Goal: Complete application form: Complete application form

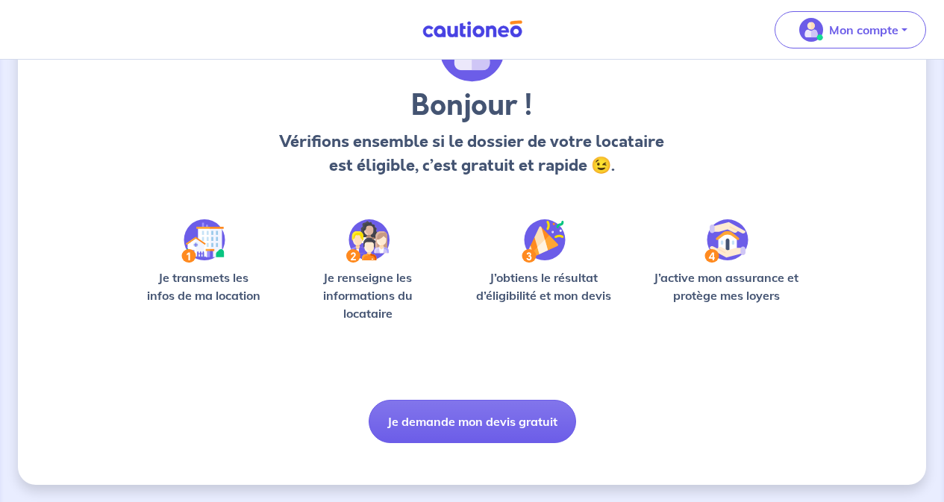
scroll to position [98, 0]
click at [499, 416] on button "Je demande mon devis gratuit" at bounding box center [472, 420] width 207 height 43
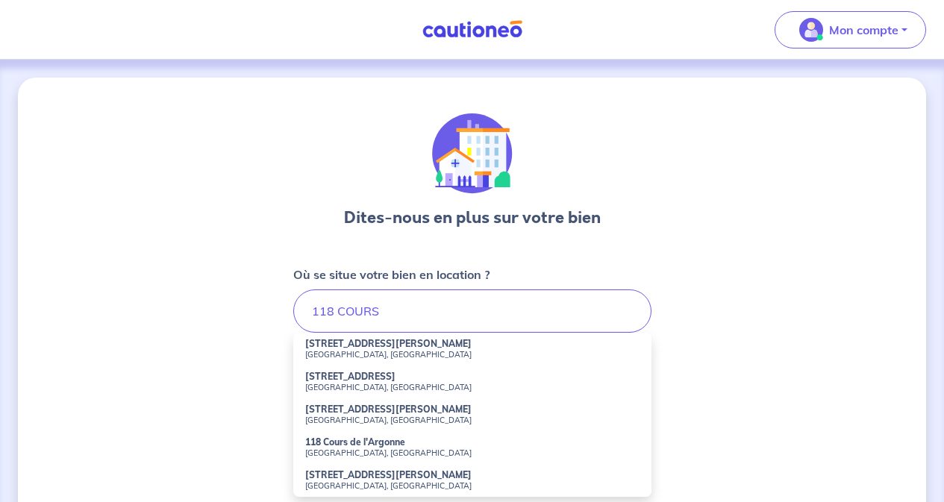
click at [357, 381] on strong "[STREET_ADDRESS]" at bounding box center [350, 376] width 90 height 11
type input "[STREET_ADDRESS]"
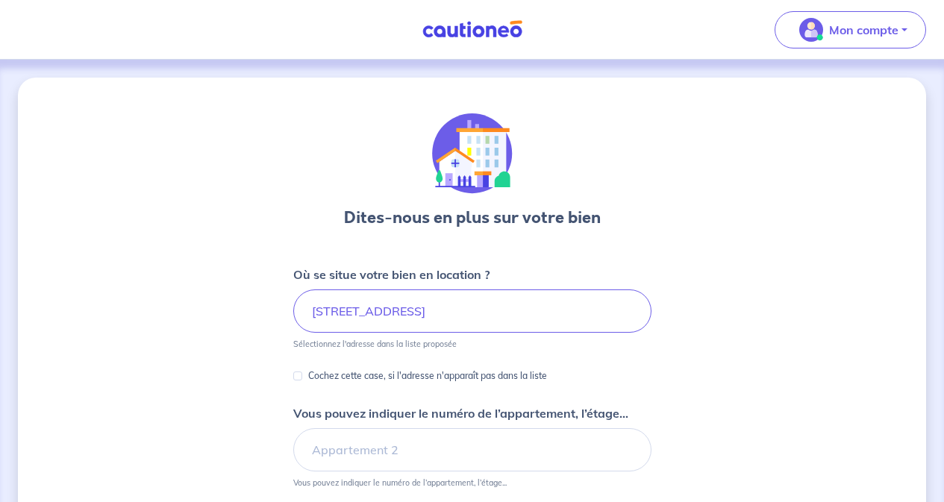
click at [357, 381] on p "Cochez cette case, si l'adresse n'apparaît pas dans la liste" at bounding box center [427, 376] width 239 height 18
click at [302, 381] on input "Cochez cette case, si l'adresse n'apparaît pas dans la liste" at bounding box center [297, 376] width 9 height 9
checkbox input "true"
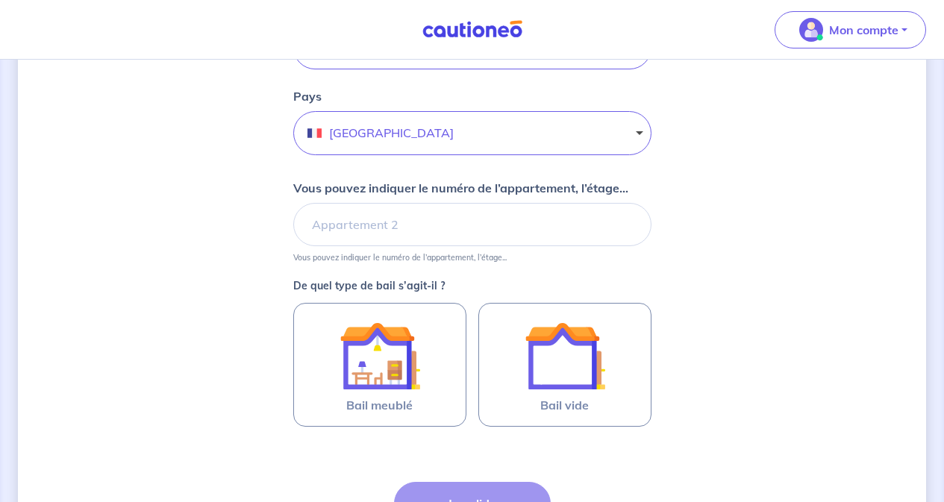
scroll to position [478, 0]
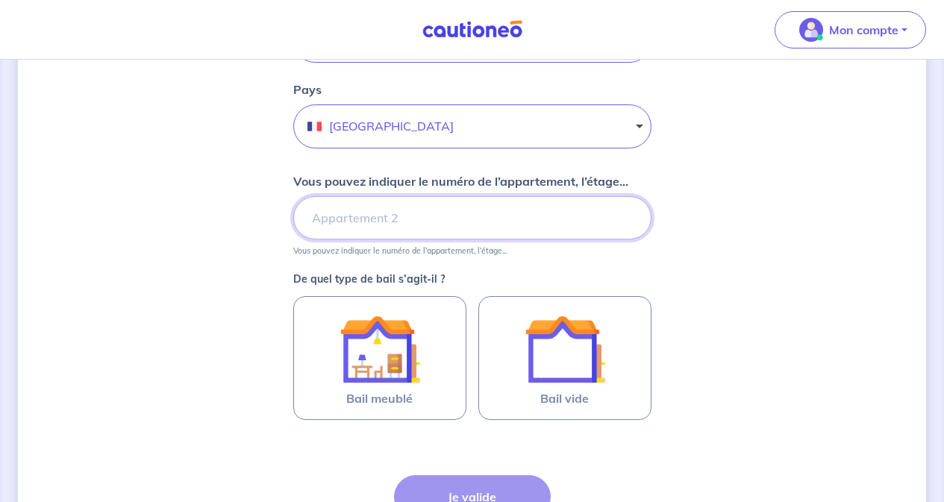
click at [581, 220] on input "Vous pouvez indiquer le numéro de l’appartement, l’étage..." at bounding box center [472, 217] width 358 height 43
type input "Etage 3 - Appartement 310"
click at [578, 360] on img at bounding box center [565, 349] width 81 height 81
click at [0, 0] on input "Bail vide" at bounding box center [0, 0] width 0 height 0
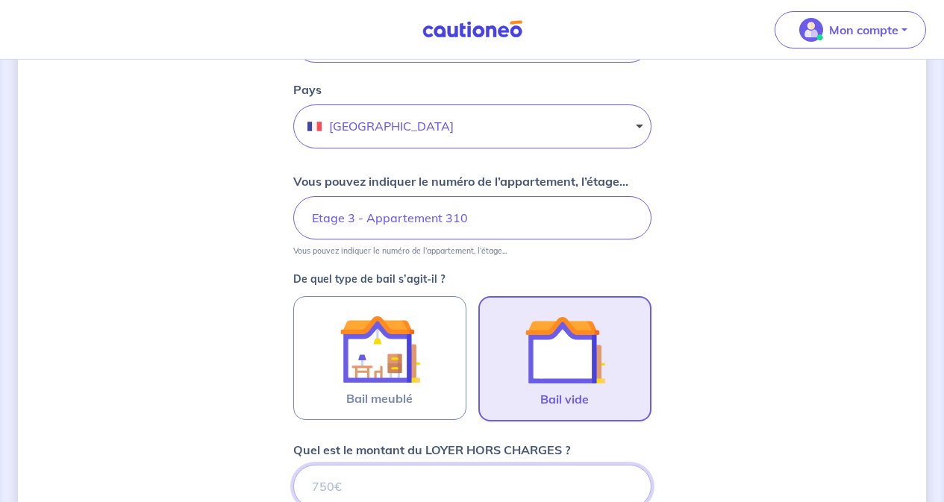
scroll to position [484, 0]
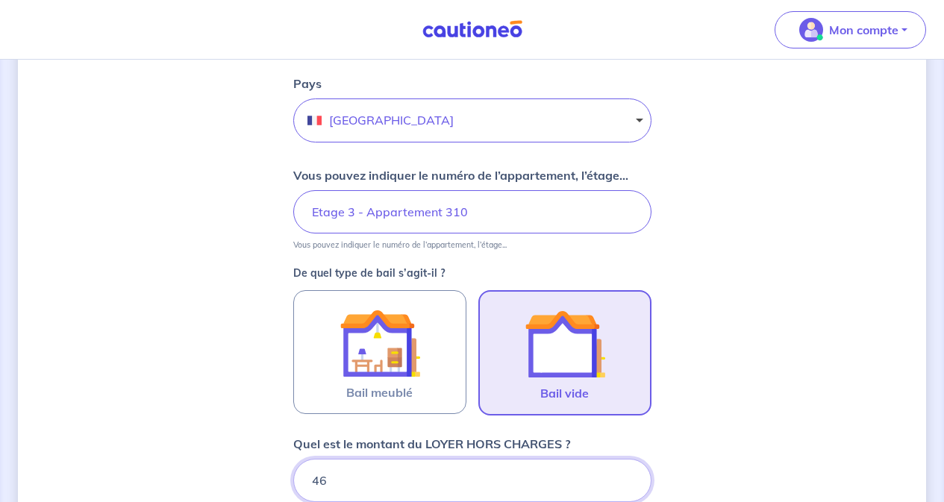
type input "461"
type input "461.46"
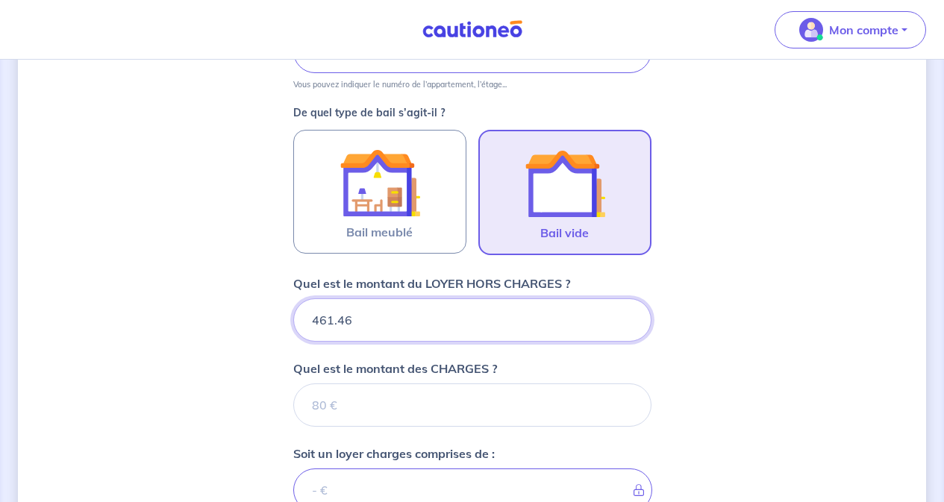
scroll to position [652, 0]
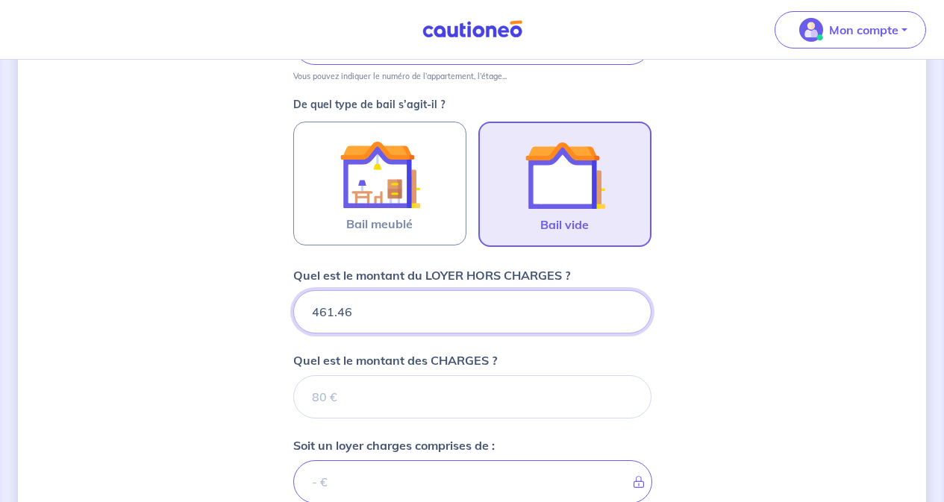
type input "461.46"
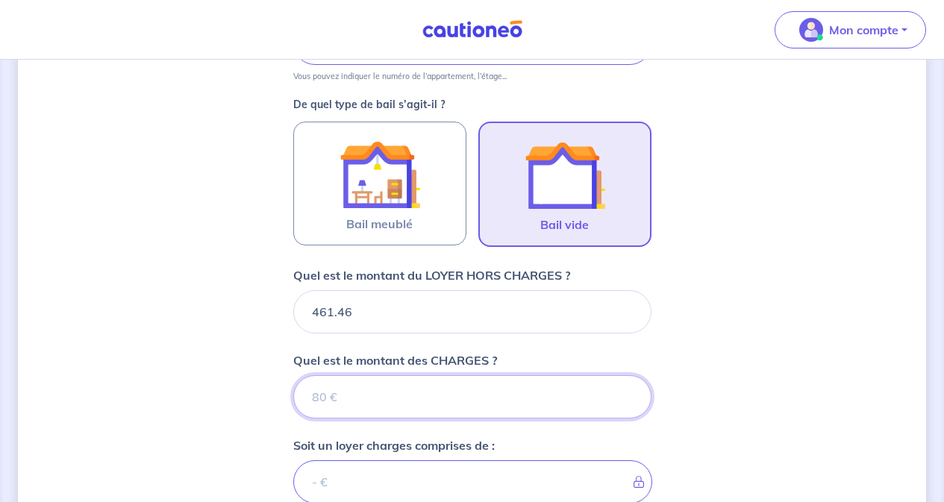
click at [528, 407] on input "Quel est le montant des CHARGES ?" at bounding box center [472, 396] width 358 height 43
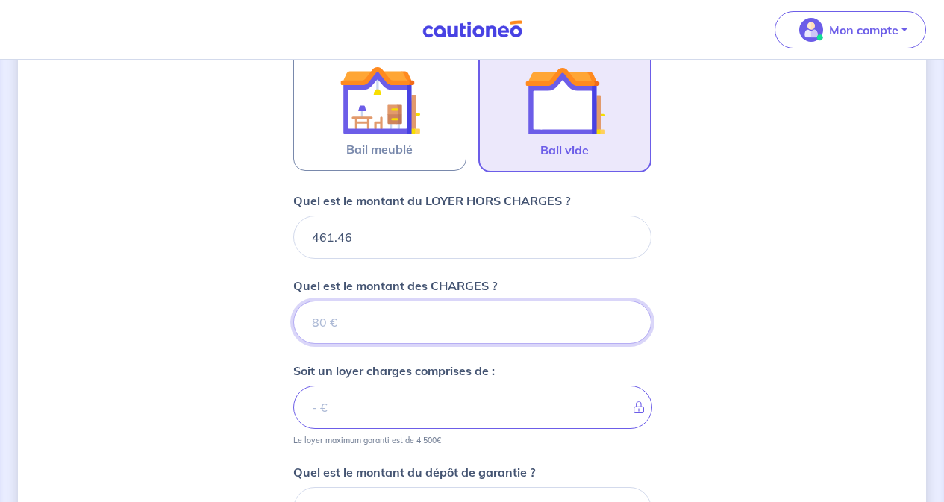
click at [482, 335] on input "Quel est le montant des CHARGES ?" at bounding box center [472, 322] width 358 height 43
type input "46"
type input "507.46"
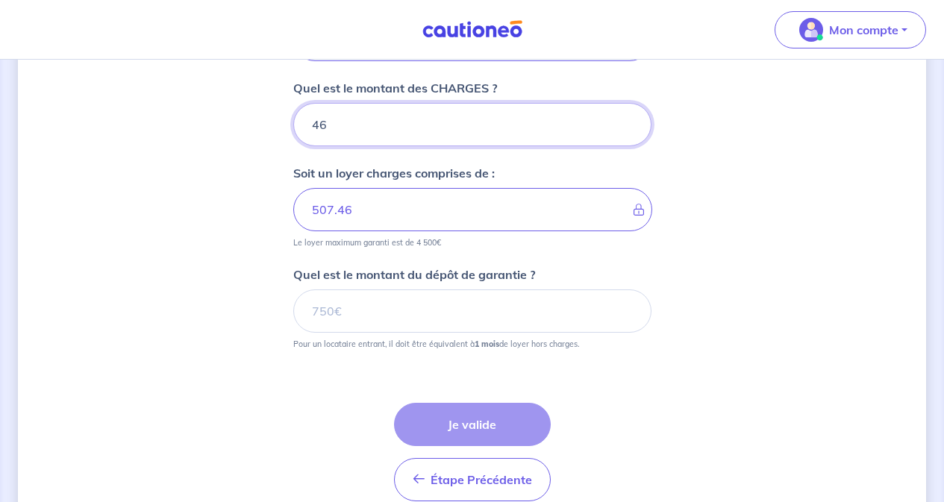
scroll to position [951, 0]
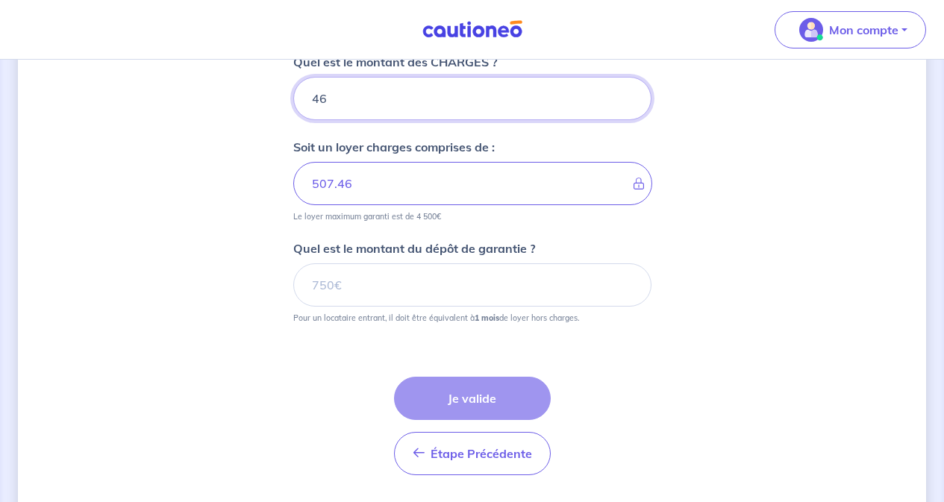
type input "46"
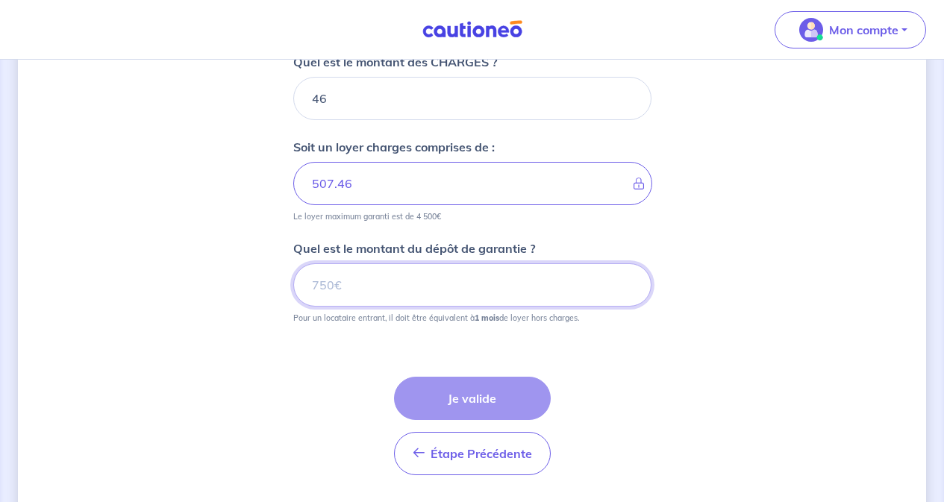
click at [365, 290] on input "Quel est le montant du dépôt de garantie ?" at bounding box center [472, 284] width 358 height 43
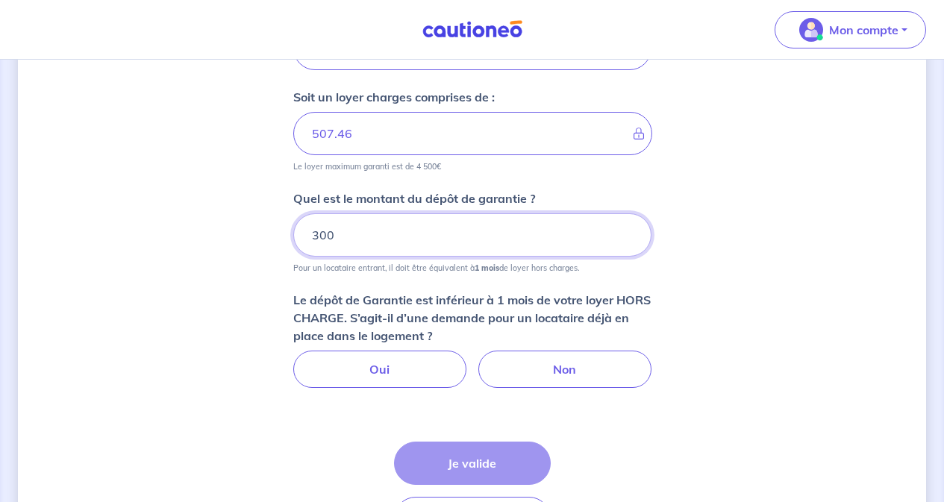
scroll to position [1025, 0]
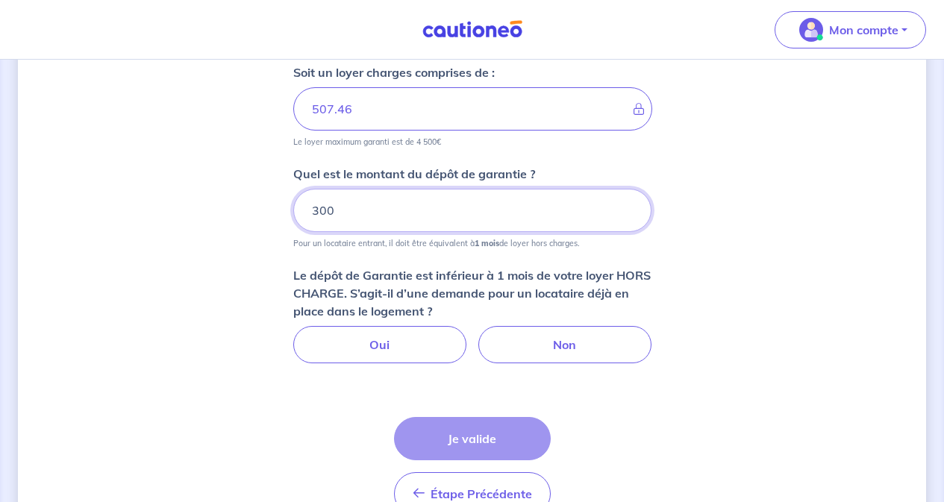
type input "300"
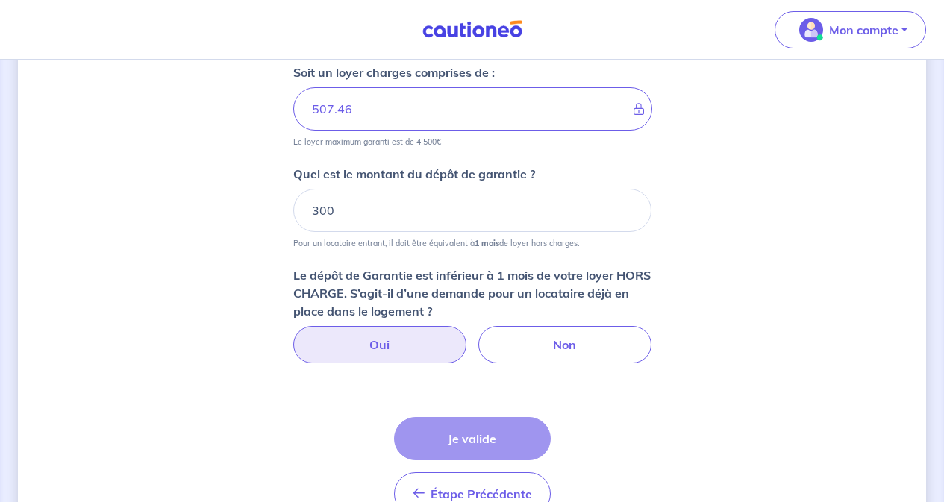
click at [376, 352] on label "Oui" at bounding box center [379, 344] width 173 height 37
click at [467, 336] on input "Oui" at bounding box center [472, 331] width 10 height 10
radio input "true"
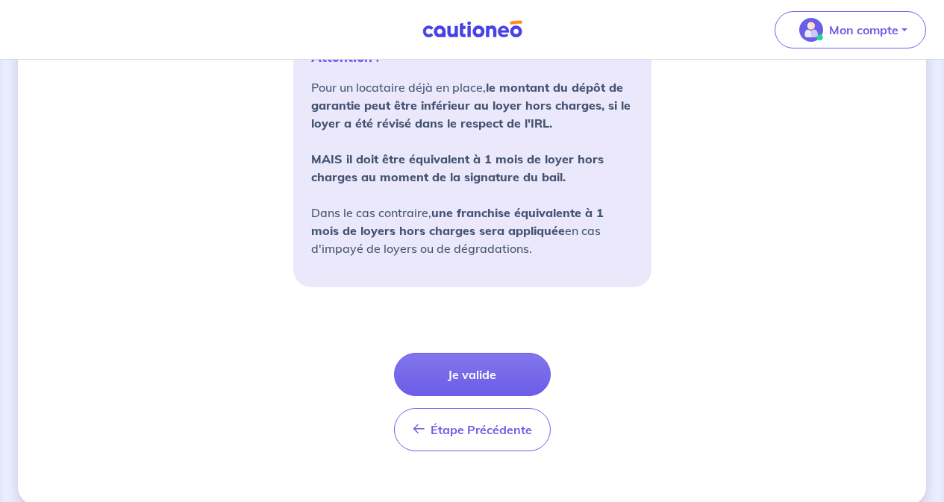
scroll to position [1445, 0]
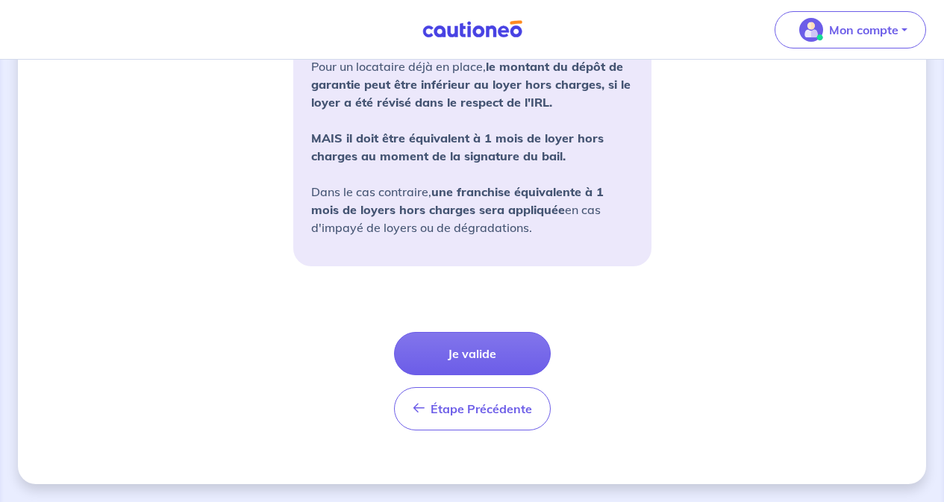
click at [467, 355] on button "Je valide" at bounding box center [472, 353] width 157 height 43
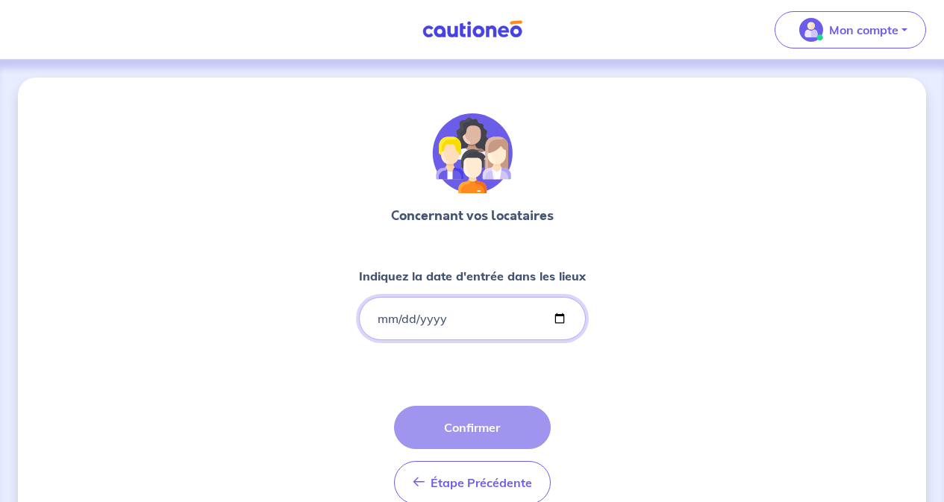
click at [463, 319] on input "Indiquez la date d'entrée dans les lieux" at bounding box center [472, 318] width 227 height 43
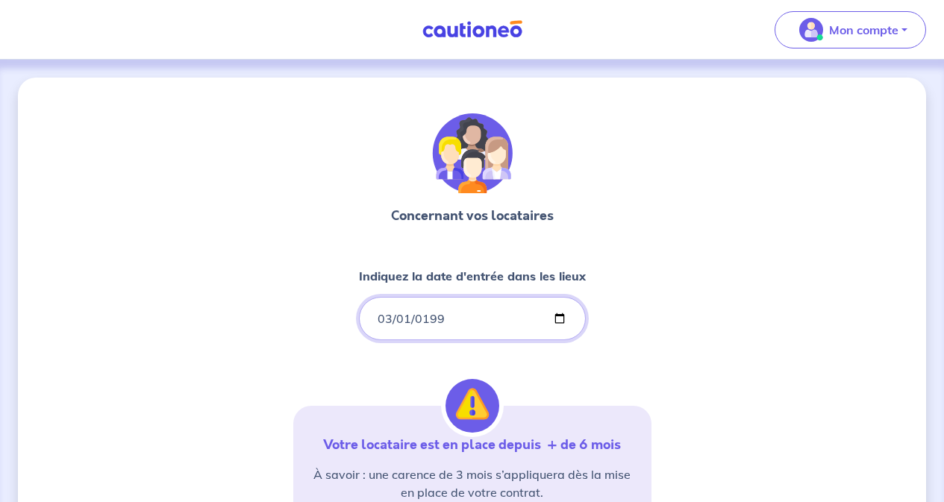
type input "[DATE]"
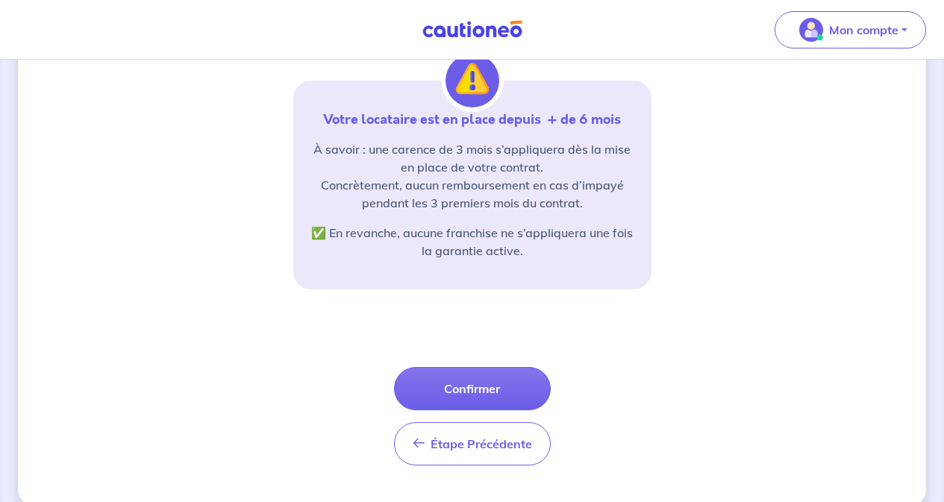
scroll to position [349, 0]
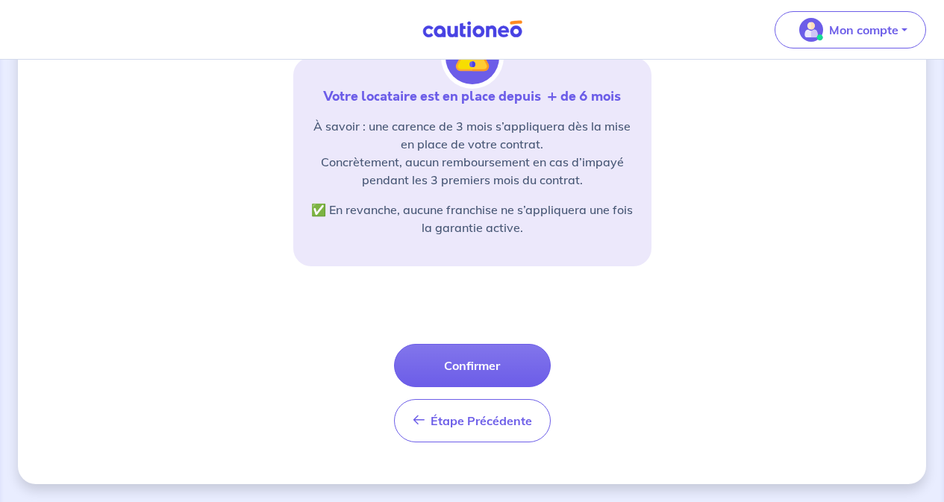
click at [486, 369] on button "Confirmer" at bounding box center [472, 365] width 157 height 43
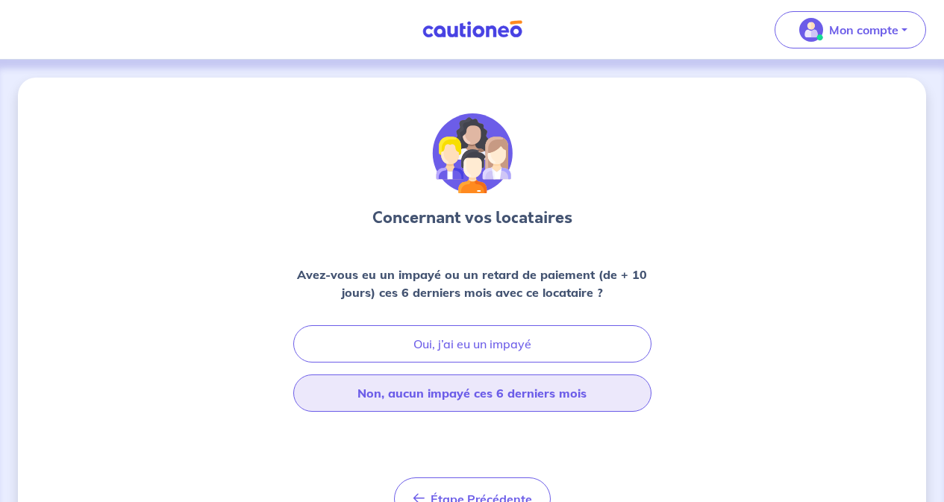
click at [490, 394] on button "Non, aucun impayé ces 6 derniers mois" at bounding box center [472, 393] width 358 height 37
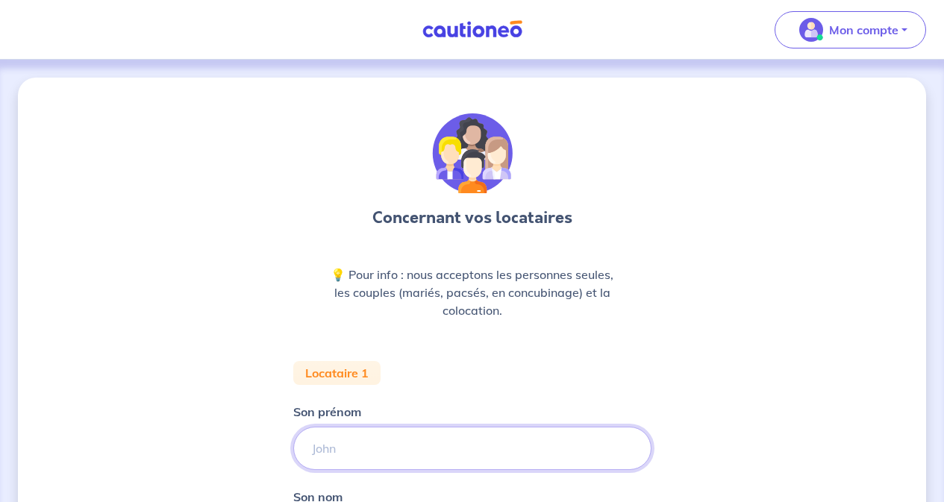
click at [475, 442] on input "Son prénom" at bounding box center [472, 448] width 358 height 43
type input "LUDIVINE"
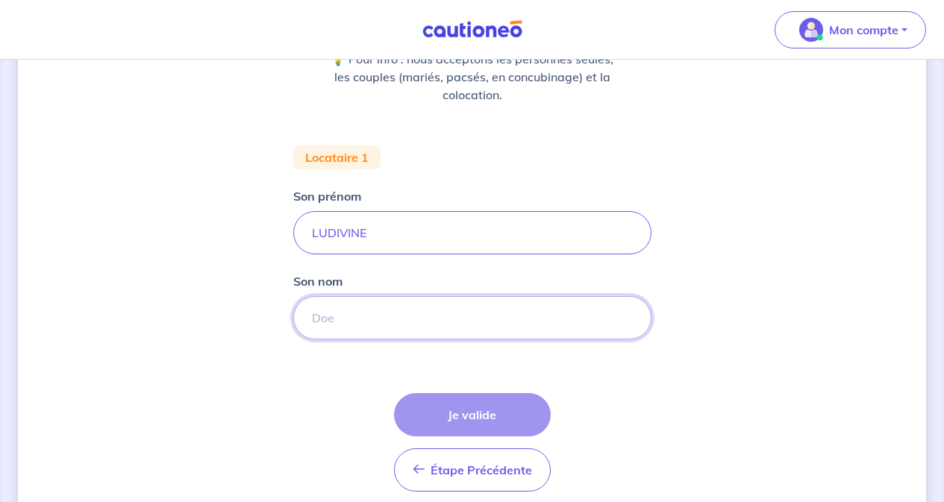
scroll to position [277, 0]
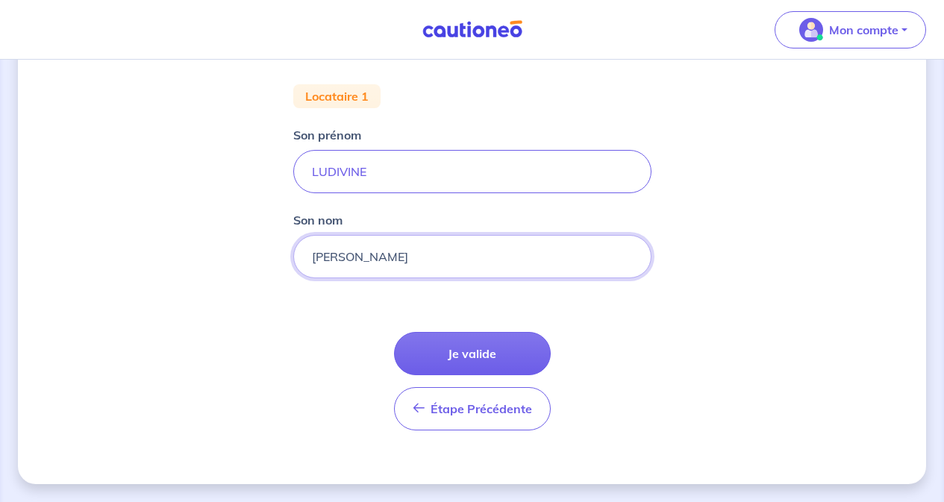
type input "[PERSON_NAME]"
click at [461, 357] on button "Je valide" at bounding box center [472, 353] width 157 height 43
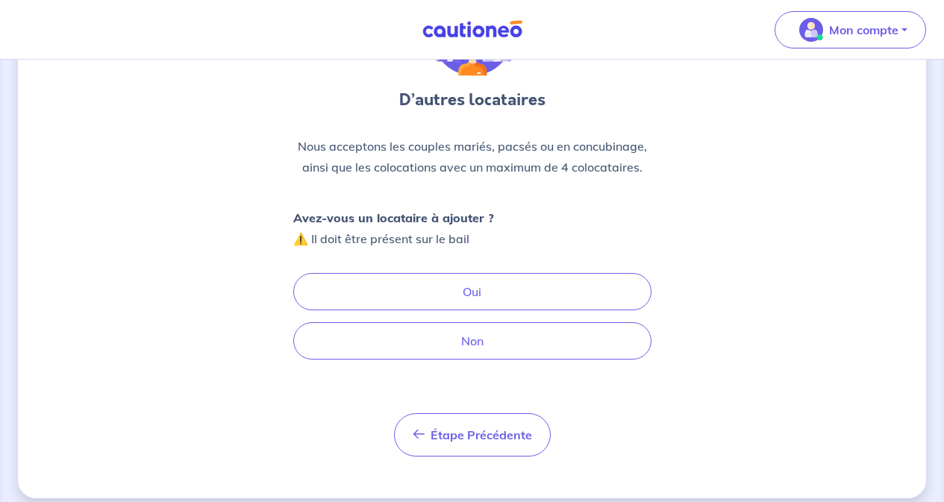
scroll to position [132, 0]
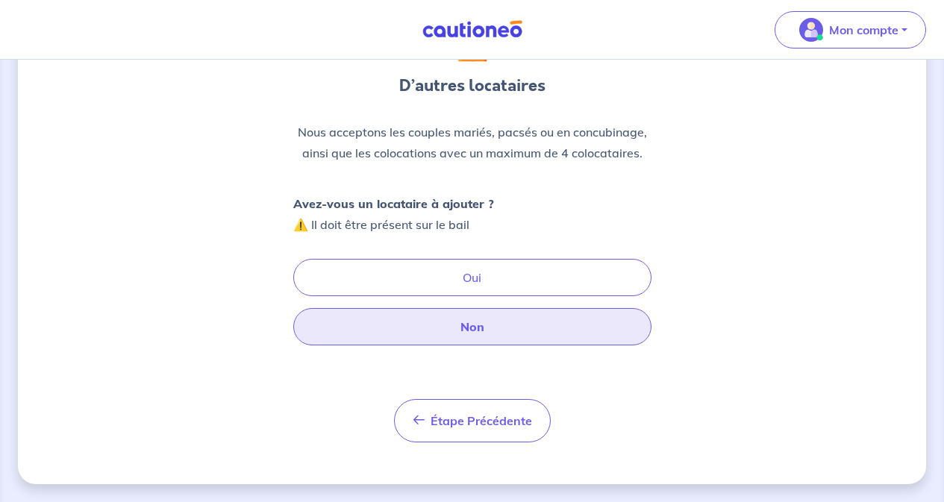
click at [503, 322] on button "Non" at bounding box center [472, 326] width 358 height 37
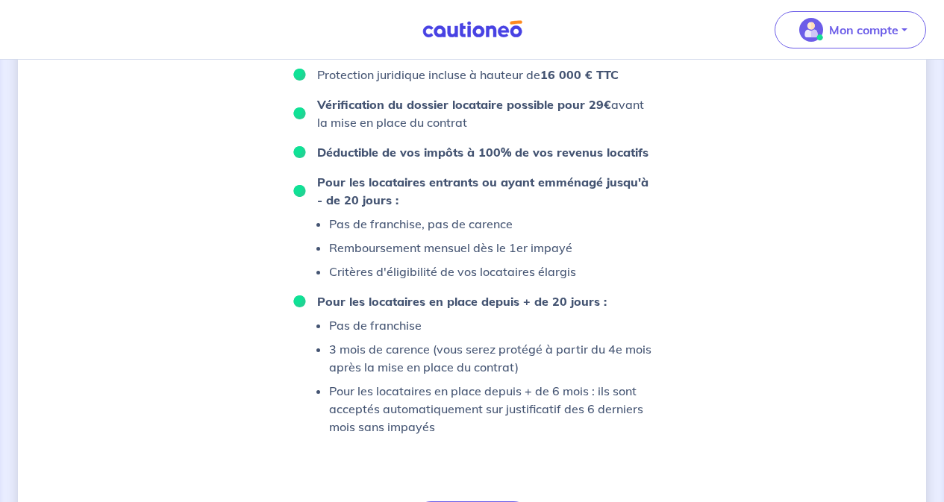
scroll to position [821, 0]
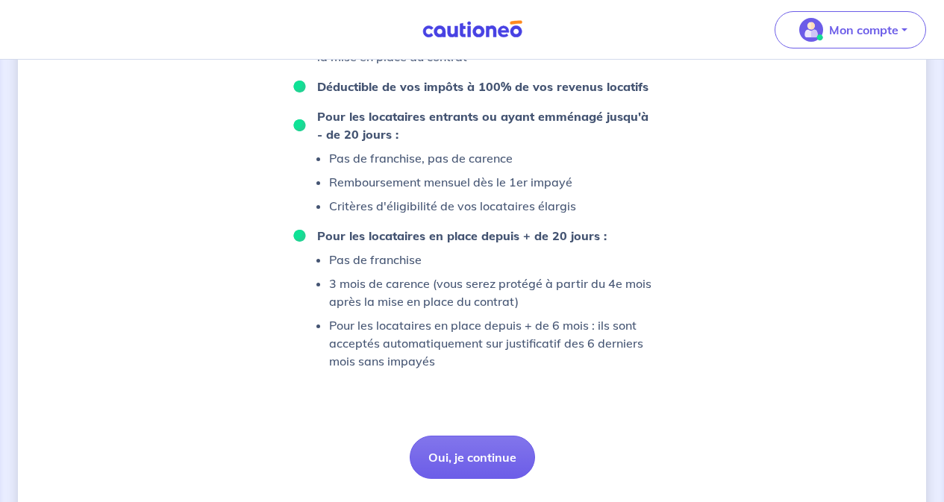
click at [486, 455] on button "Oui, je continue" at bounding box center [472, 457] width 125 height 43
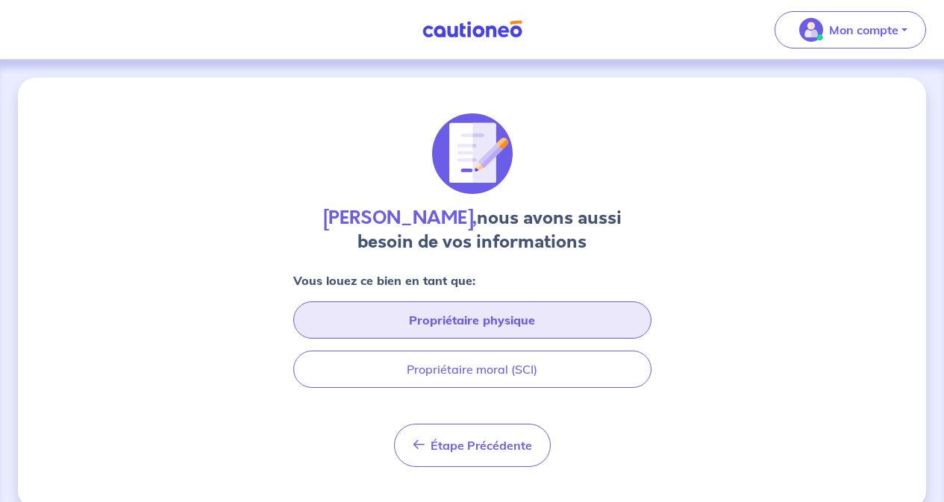
click at [475, 327] on button "Propriétaire physique" at bounding box center [472, 320] width 358 height 37
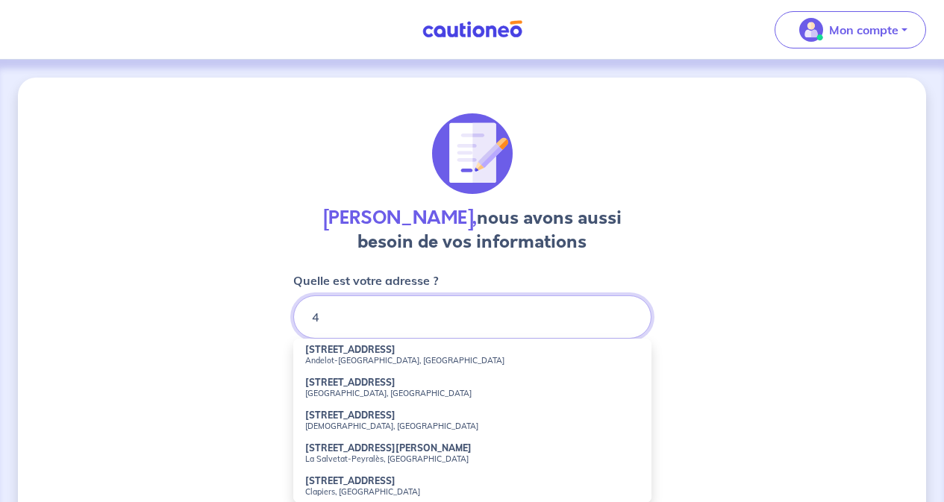
type input "4"
click at [376, 354] on strong "[STREET_ADDRESS]" at bounding box center [350, 349] width 90 height 11
type input "[STREET_ADDRESS]"
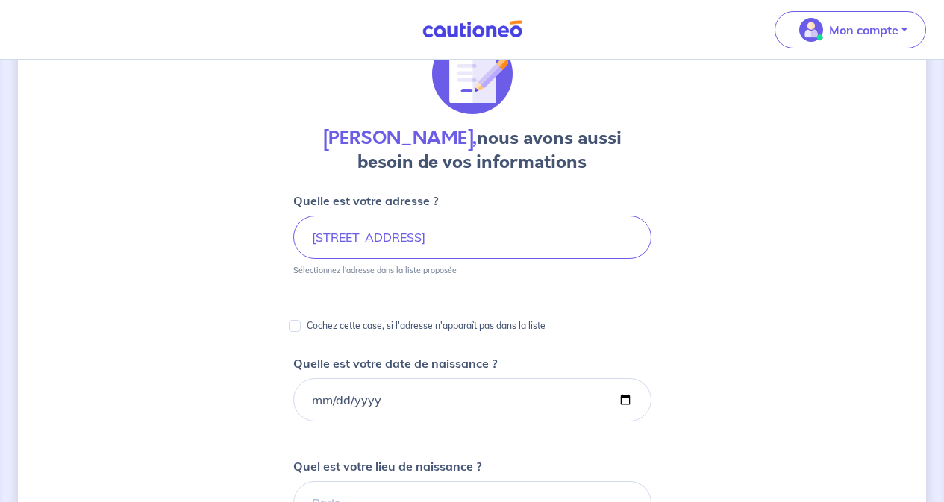
scroll to position [149, 0]
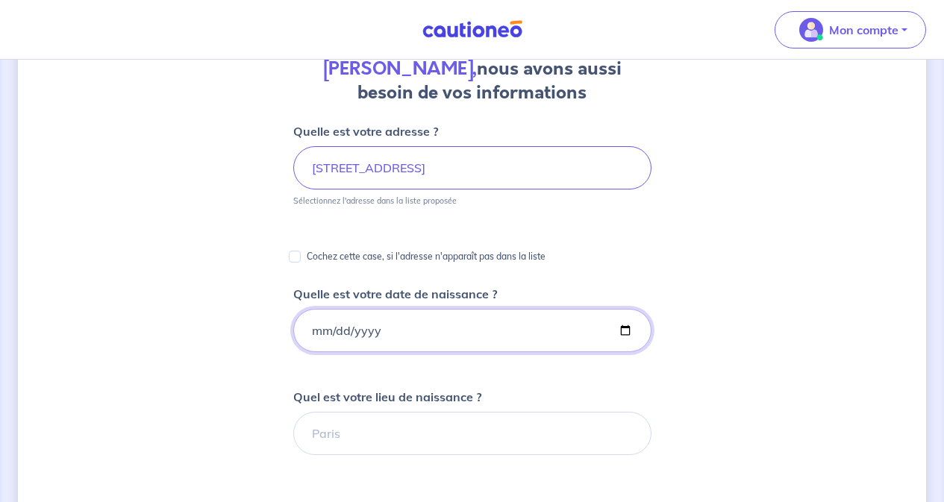
click at [530, 328] on input "Quelle est votre date de naissance ?" at bounding box center [472, 330] width 358 height 43
type input "[DATE]"
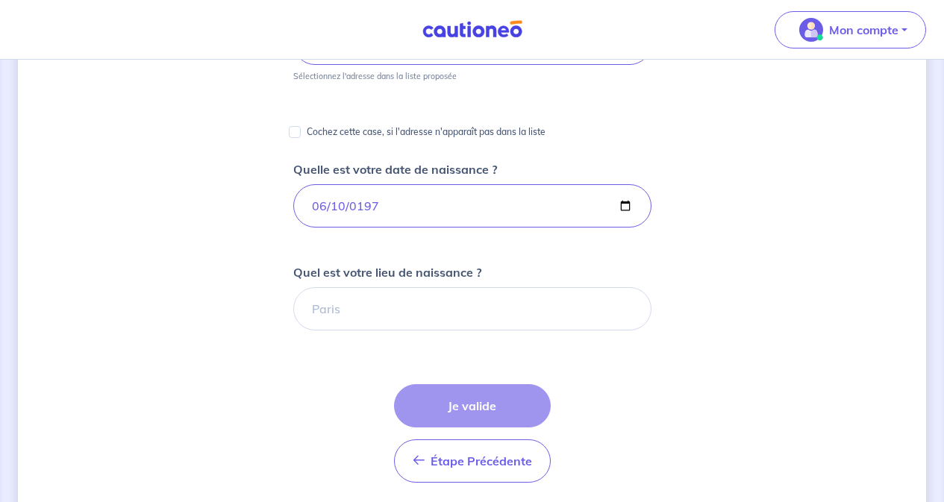
scroll to position [299, 0]
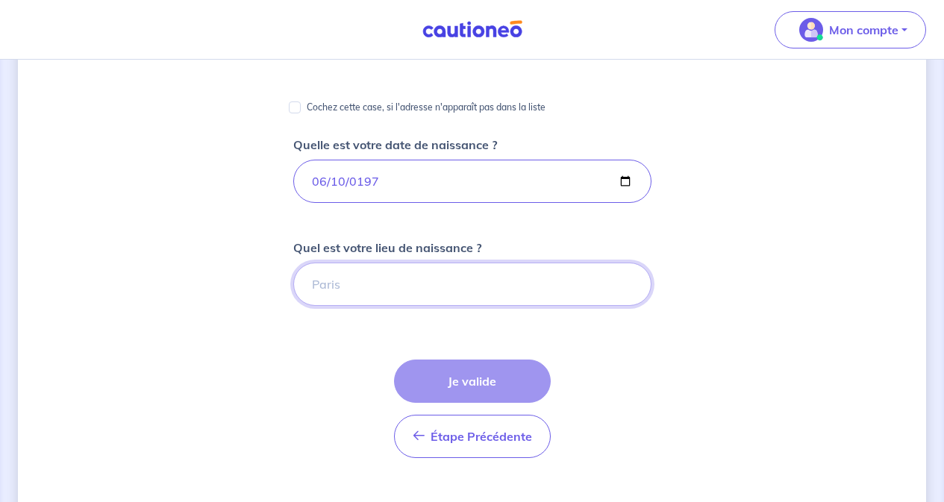
click at [504, 290] on input "Quel est votre lieu de naissance ?" at bounding box center [472, 284] width 358 height 43
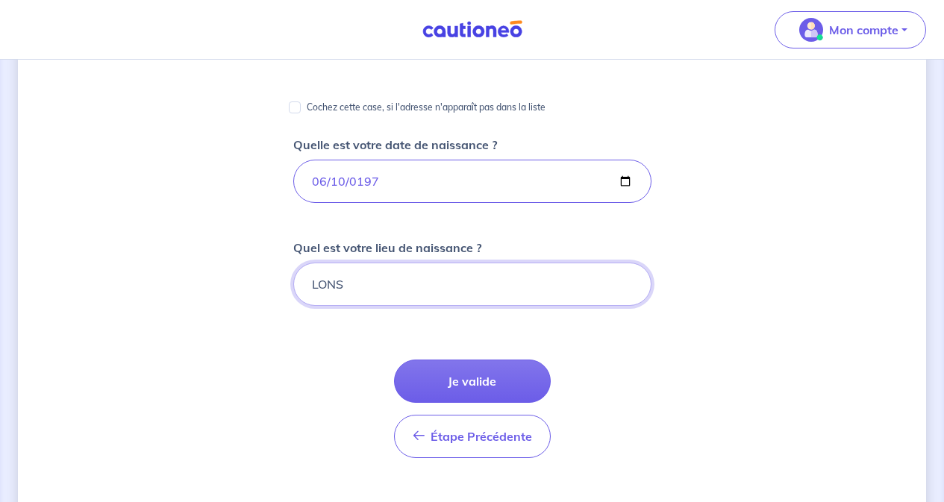
type input "[PERSON_NAME]"
click at [490, 383] on button "Je valide" at bounding box center [472, 381] width 157 height 43
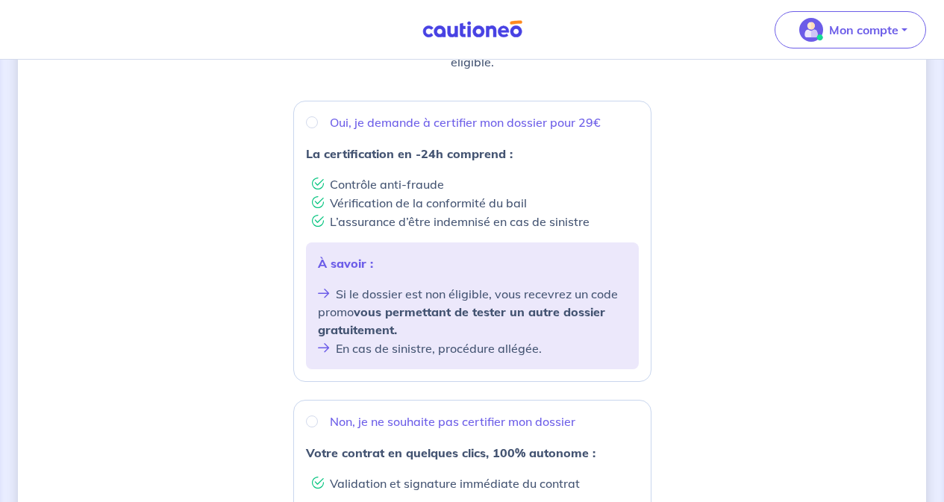
scroll to position [224, 0]
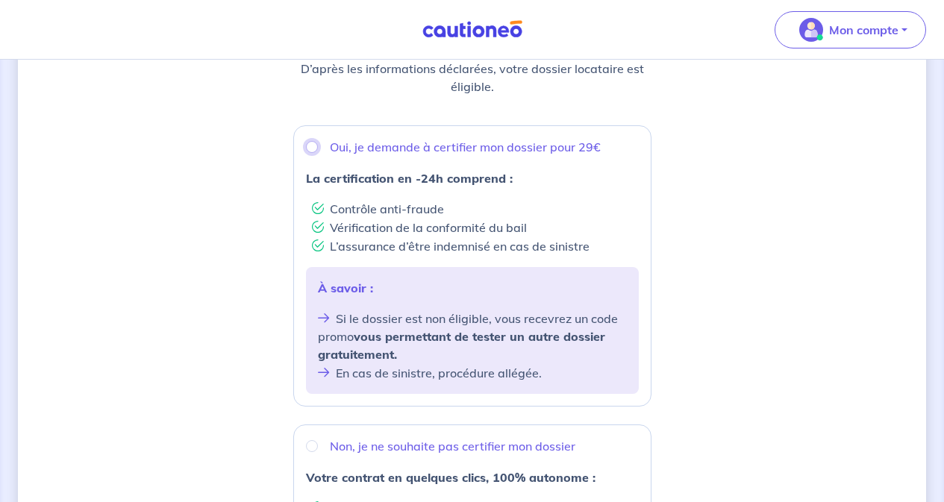
click at [312, 148] on input "Oui, je demande à certifier mon dossier pour 29€" at bounding box center [312, 147] width 12 height 12
radio input "true"
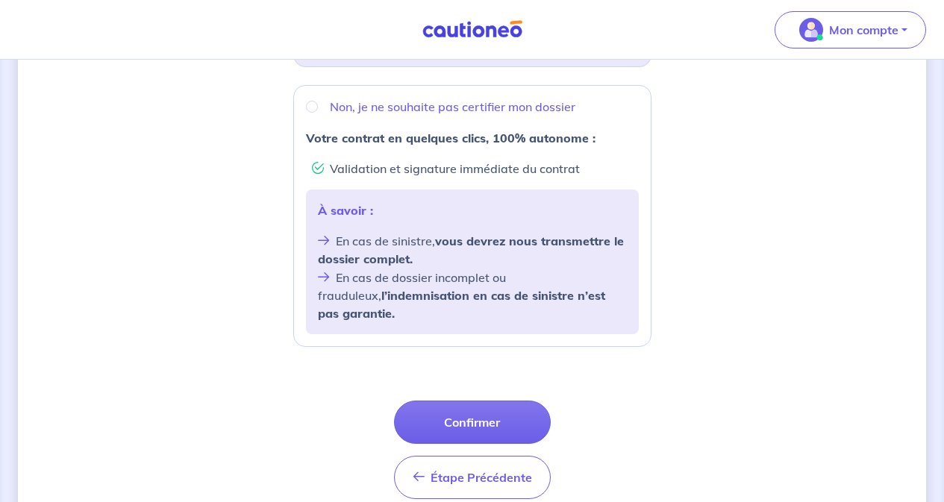
scroll to position [597, 0]
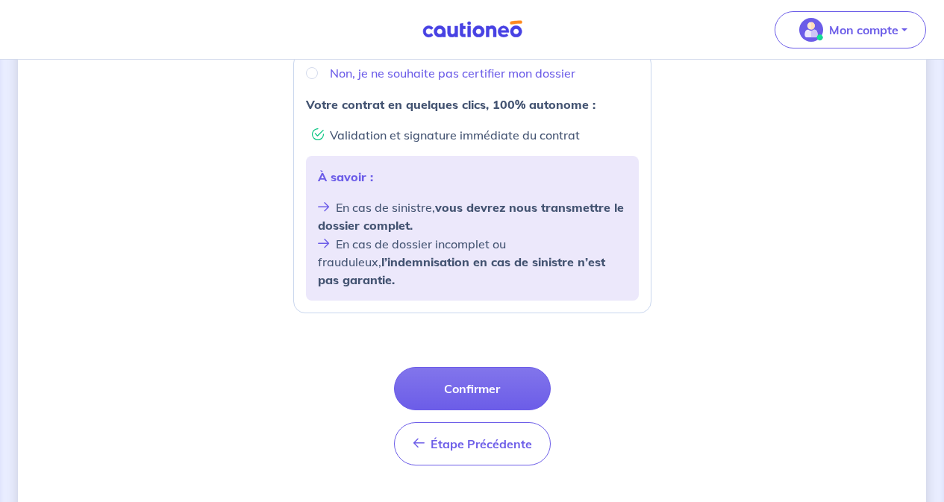
click at [491, 369] on button "Confirmer" at bounding box center [472, 388] width 157 height 43
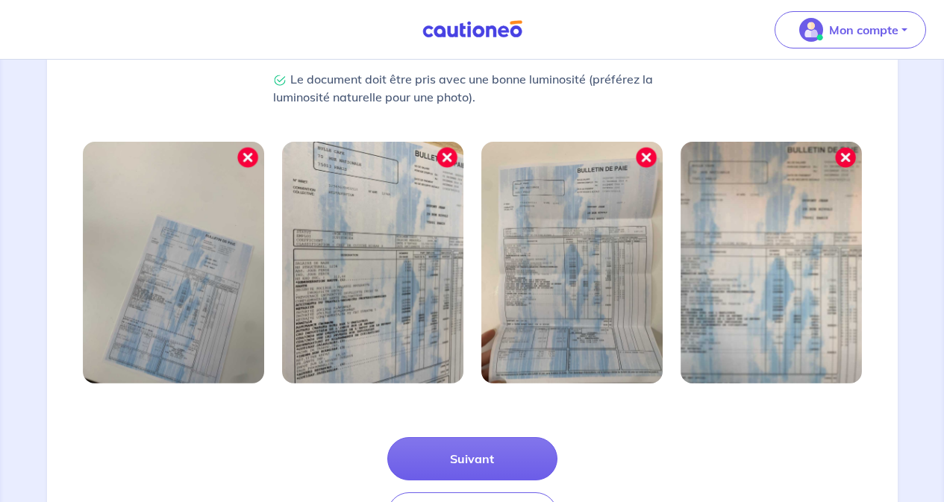
scroll to position [522, 0]
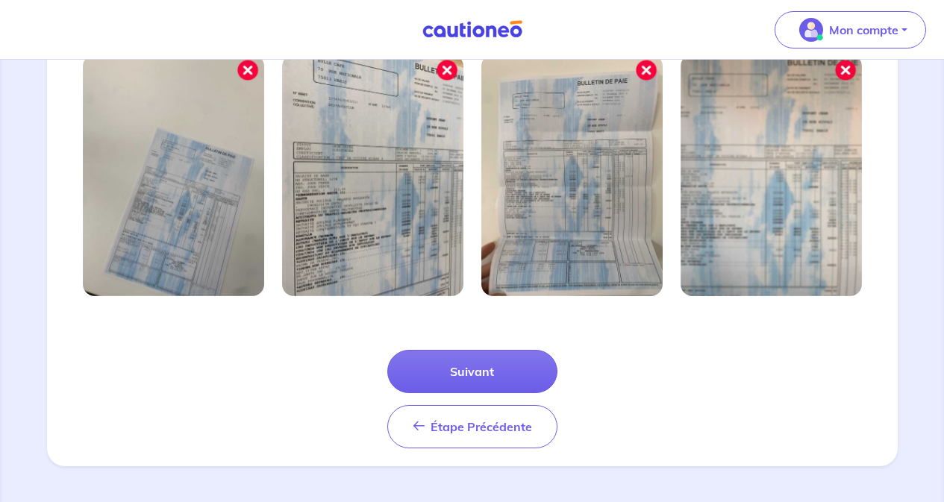
click at [490, 368] on button "Suivant" at bounding box center [472, 371] width 170 height 43
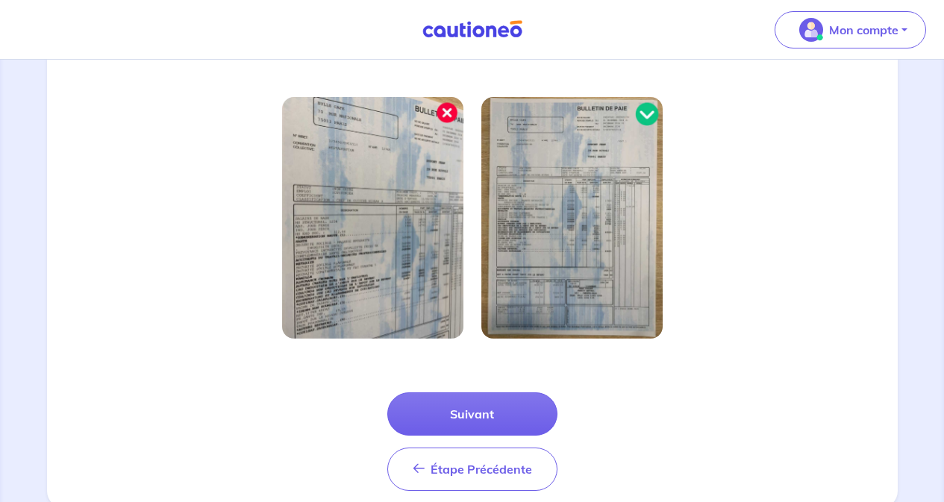
scroll to position [450, 0]
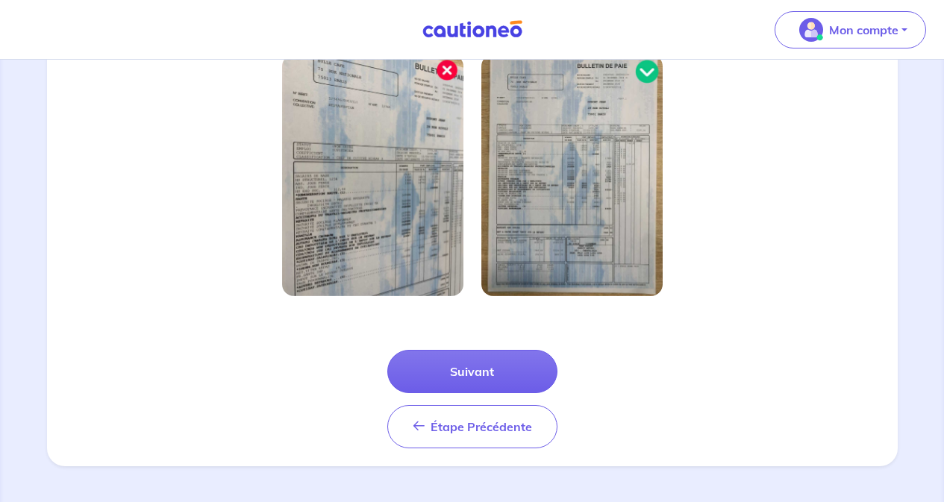
click at [477, 367] on button "Suivant" at bounding box center [472, 371] width 170 height 43
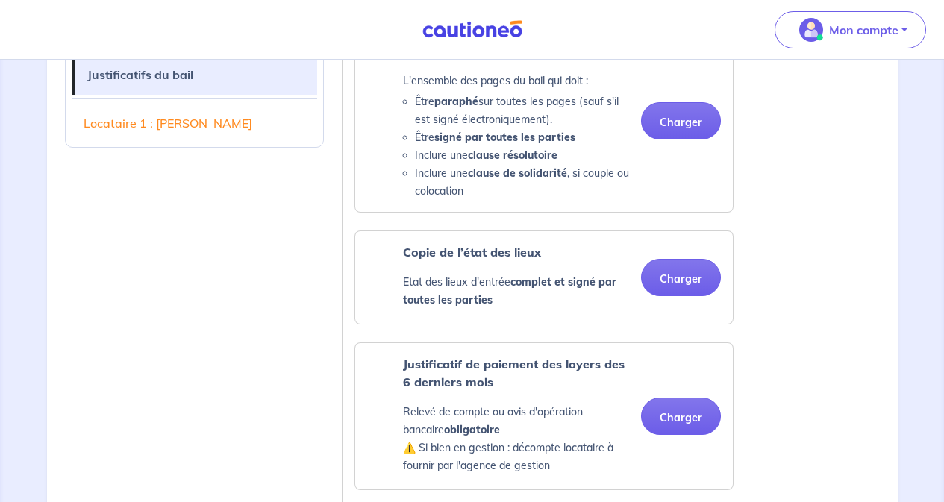
scroll to position [224, 0]
